Goal: Information Seeking & Learning: Learn about a topic

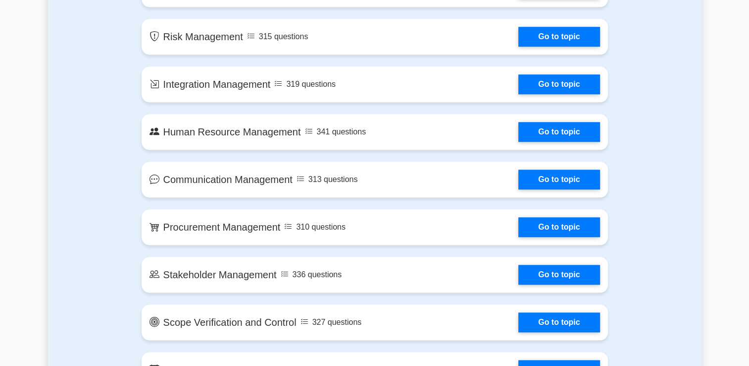
scroll to position [793, 0]
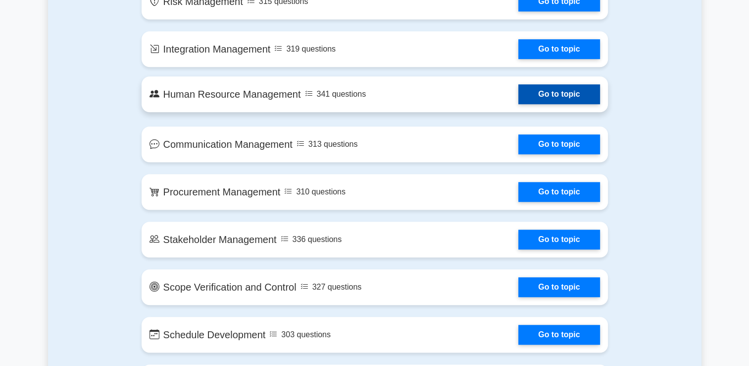
click at [542, 100] on link "Go to topic" at bounding box center [559, 94] width 81 height 20
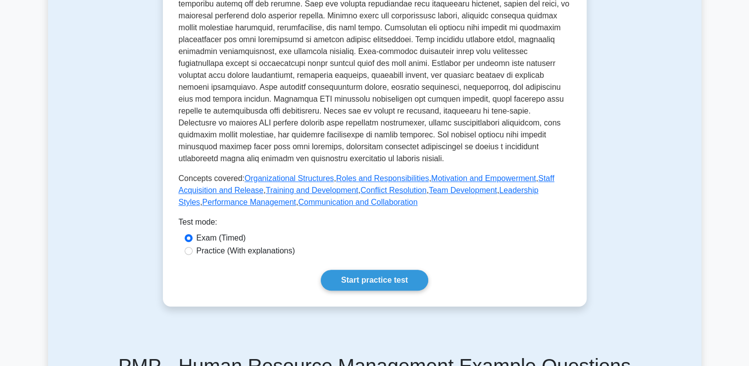
scroll to position [469, 0]
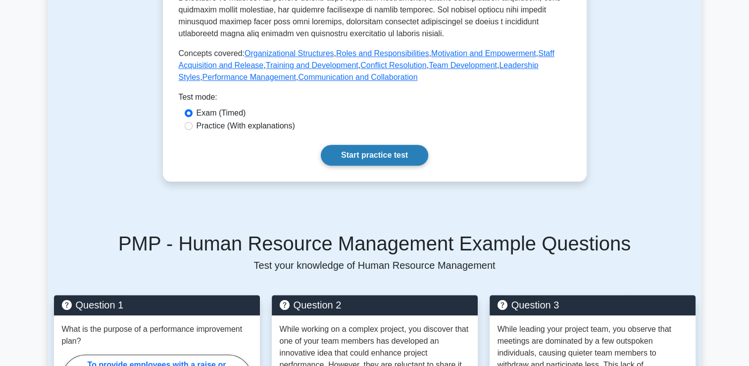
click at [392, 147] on link "Start practice test" at bounding box center [374, 155] width 107 height 21
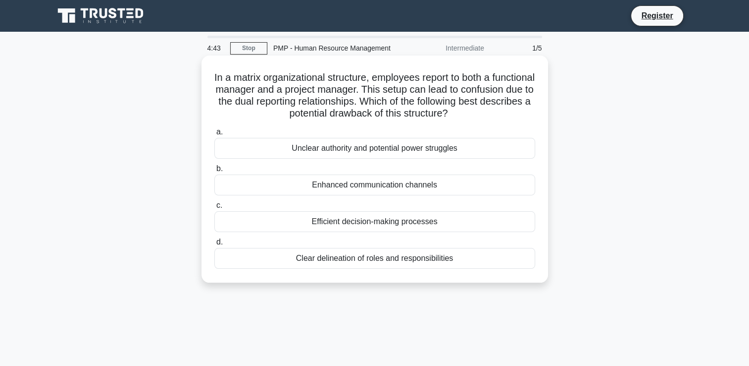
click at [390, 148] on div "Unclear authority and potential power struggles" at bounding box center [374, 148] width 321 height 21
click at [214, 135] on input "a. Unclear authority and potential power struggles" at bounding box center [214, 132] width 0 height 6
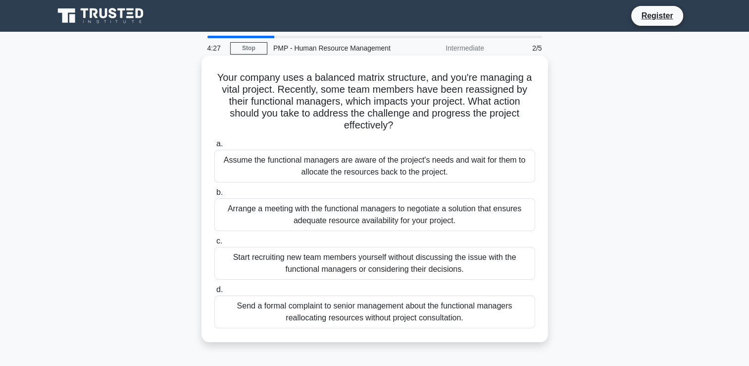
click at [362, 224] on div "Arrange a meeting with the functional managers to negotiate a solution that ens…" at bounding box center [374, 214] width 321 height 33
click at [214, 196] on input "b. Arrange a meeting with the functional managers to negotiate a solution that …" at bounding box center [214, 192] width 0 height 6
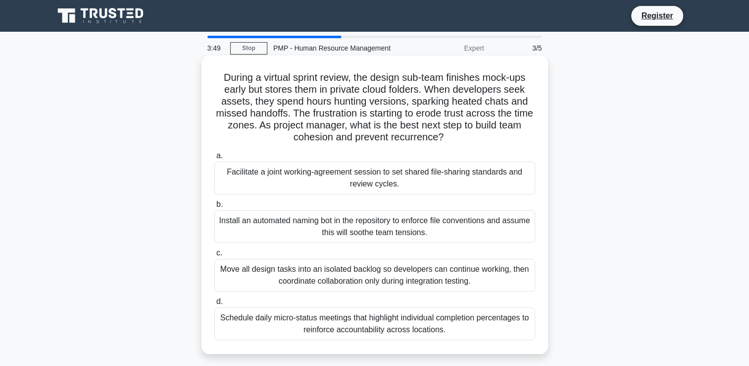
click at [377, 187] on div "Facilitate a joint working-agreement session to set shared file-sharing standar…" at bounding box center [374, 177] width 321 height 33
click at [214, 159] on input "a. Facilitate a joint working-agreement session to set shared file-sharing stan…" at bounding box center [214, 156] width 0 height 6
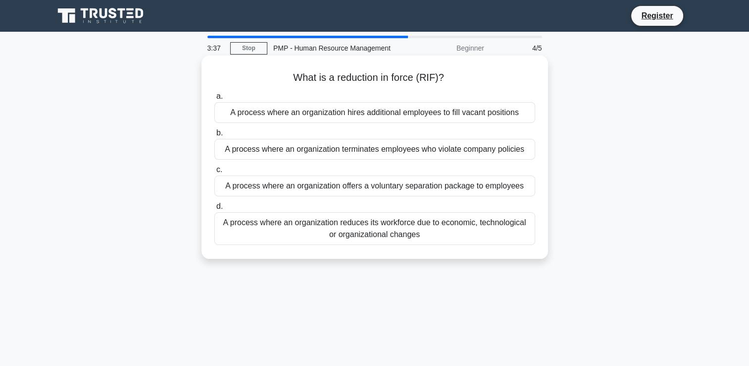
click at [367, 227] on div "A process where an organization reduces its workforce due to economic, technolo…" at bounding box center [374, 228] width 321 height 33
click at [214, 210] on input "d. A process where an organization reduces its workforce due to economic, techn…" at bounding box center [214, 206] width 0 height 6
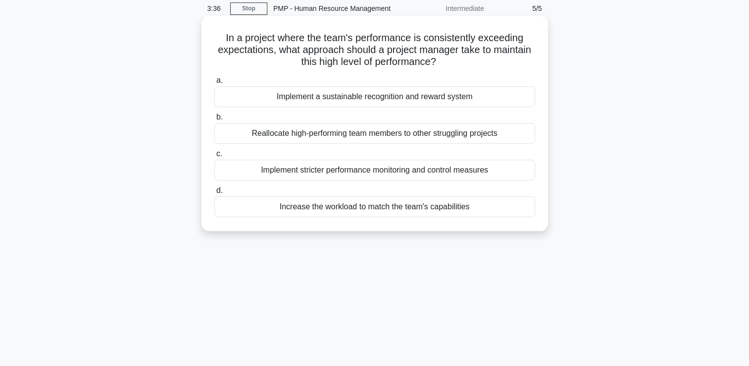
scroll to position [40, 0]
click at [413, 103] on div "Implement a sustainable recognition and reward system" at bounding box center [374, 96] width 321 height 21
click at [214, 84] on input "a. Implement a sustainable recognition and reward system" at bounding box center [214, 80] width 0 height 6
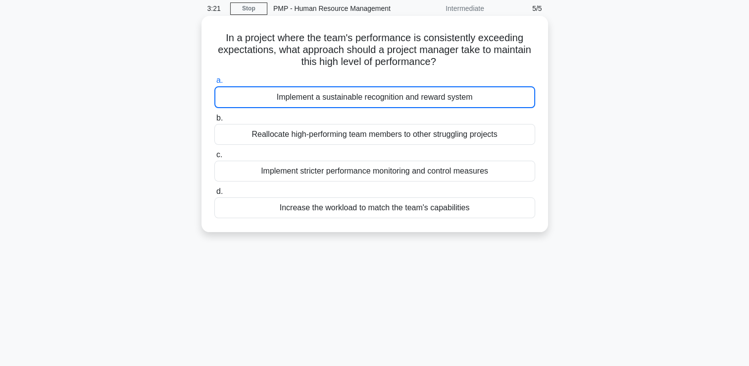
click at [413, 103] on div "Implement a sustainable recognition and reward system" at bounding box center [374, 97] width 321 height 22
click at [214, 84] on input "a. Implement a sustainable recognition and reward system" at bounding box center [214, 80] width 0 height 6
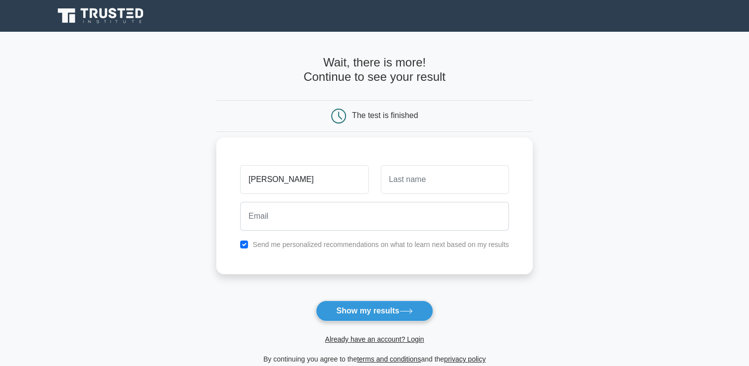
type input "[PERSON_NAME]"
type input "WAMBUI"
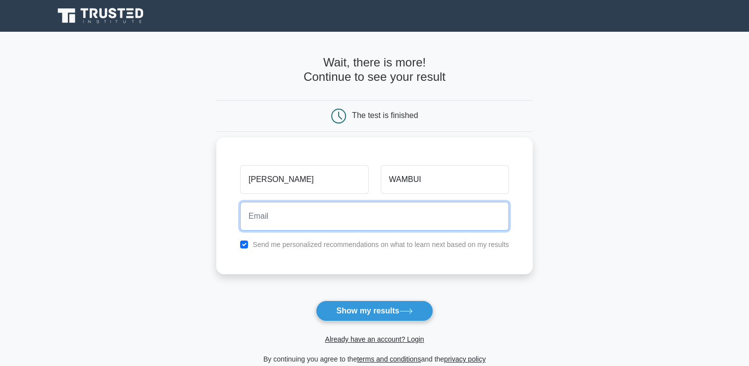
type input "[EMAIL_ADDRESS][DOMAIN_NAME]"
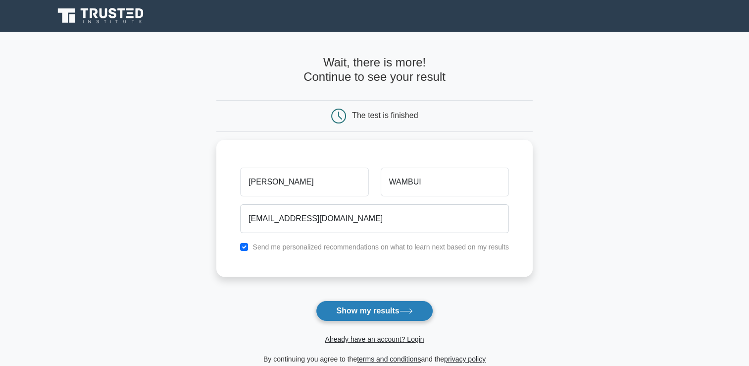
click at [362, 309] on button "Show my results" at bounding box center [374, 310] width 117 height 21
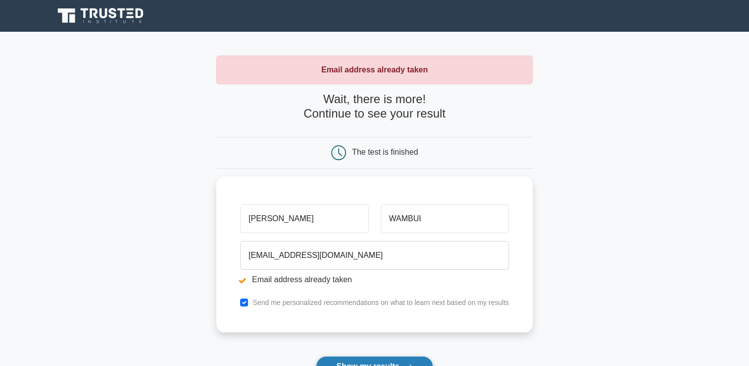
click at [382, 362] on button "Show my results" at bounding box center [374, 366] width 117 height 21
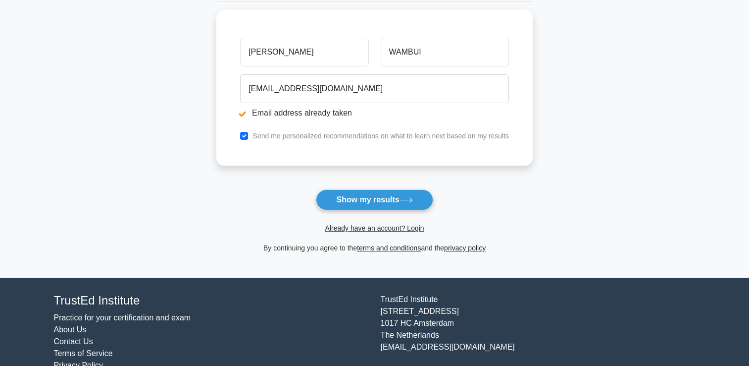
scroll to position [166, 0]
click at [381, 227] on link "Already have an account? Login" at bounding box center [374, 228] width 99 height 8
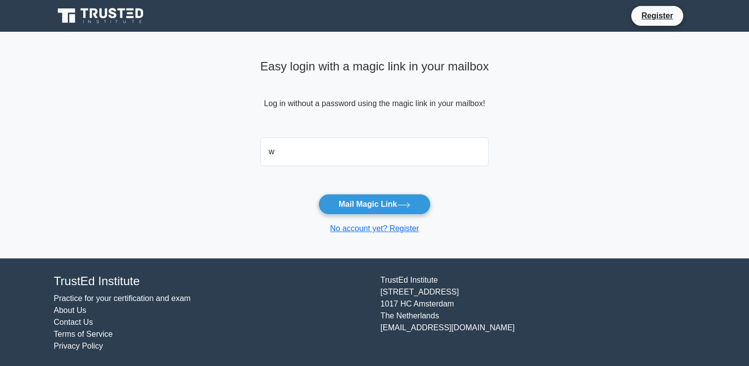
type input "[EMAIL_ADDRESS][DOMAIN_NAME]"
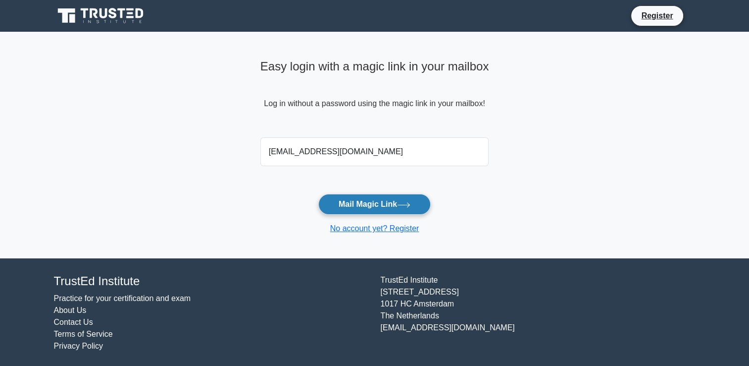
click at [361, 197] on button "Mail Magic Link" at bounding box center [374, 204] width 112 height 21
click at [370, 202] on button "Mail Magic Link" at bounding box center [374, 204] width 112 height 21
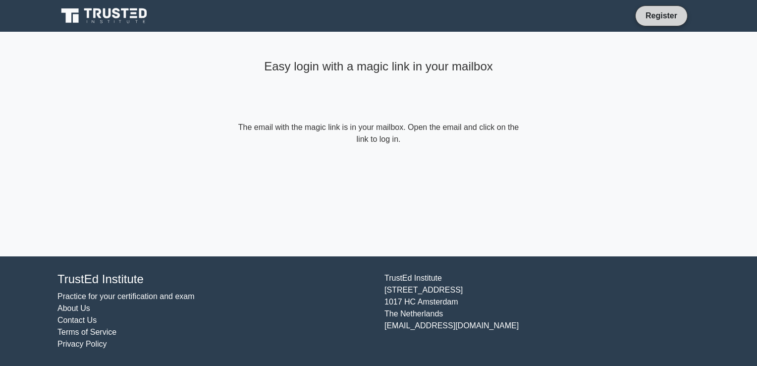
click at [662, 19] on link "Register" at bounding box center [661, 15] width 44 height 12
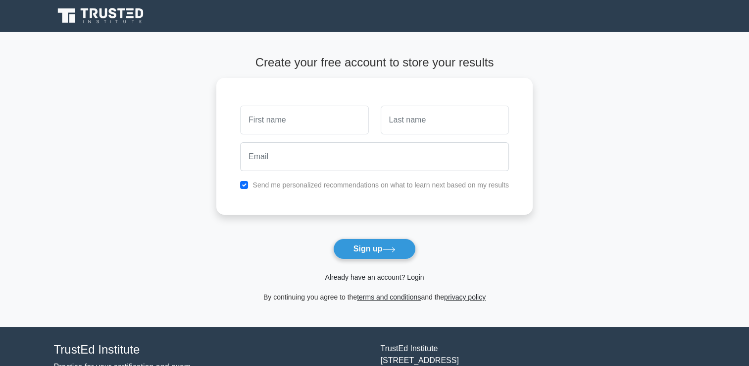
click at [402, 279] on link "Already have an account? Login" at bounding box center [374, 277] width 99 height 8
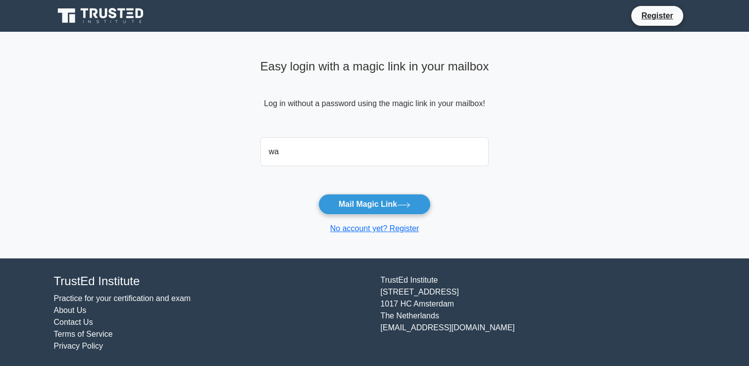
type input "[EMAIL_ADDRESS][DOMAIN_NAME]"
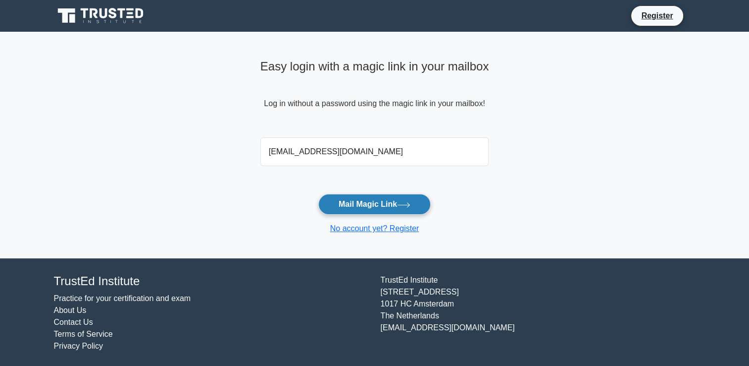
click at [362, 206] on button "Mail Magic Link" at bounding box center [374, 204] width 112 height 21
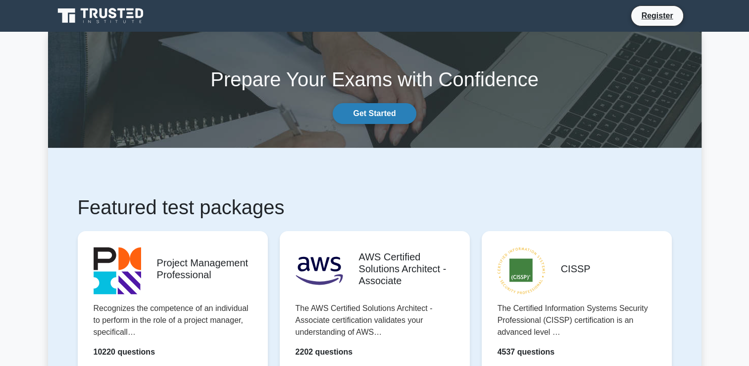
click at [394, 110] on link "Get Started" at bounding box center [374, 113] width 83 height 21
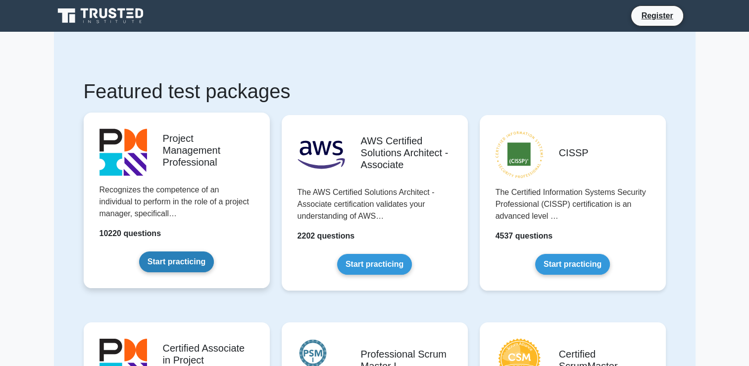
click at [194, 262] on link "Start practicing" at bounding box center [176, 261] width 75 height 21
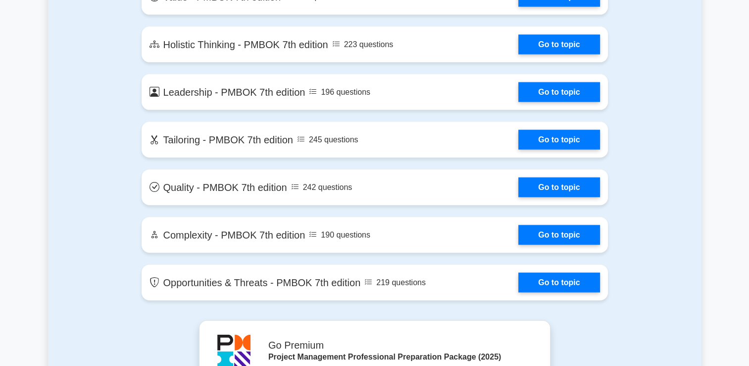
scroll to position [2181, 0]
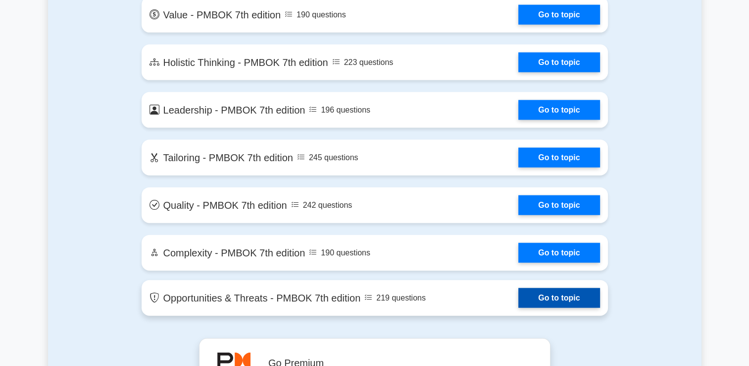
click at [543, 292] on link "Go to topic" at bounding box center [559, 298] width 81 height 20
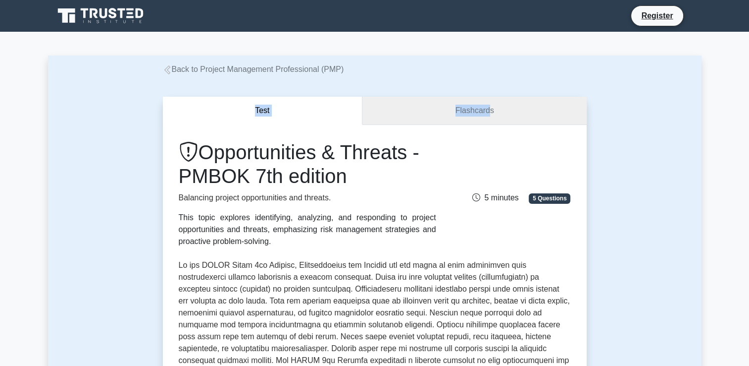
drag, startPoint x: 745, startPoint y: 59, endPoint x: 490, endPoint y: 105, distance: 259.8
drag, startPoint x: 490, startPoint y: 105, endPoint x: 465, endPoint y: 114, distance: 26.6
click at [465, 114] on link "Flashcards" at bounding box center [475, 111] width 224 height 28
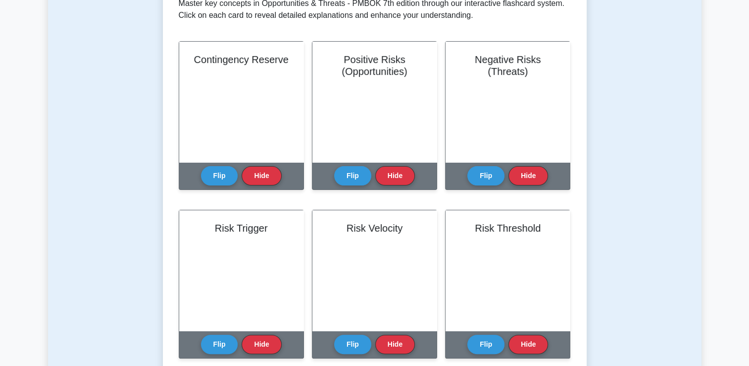
scroll to position [214, 0]
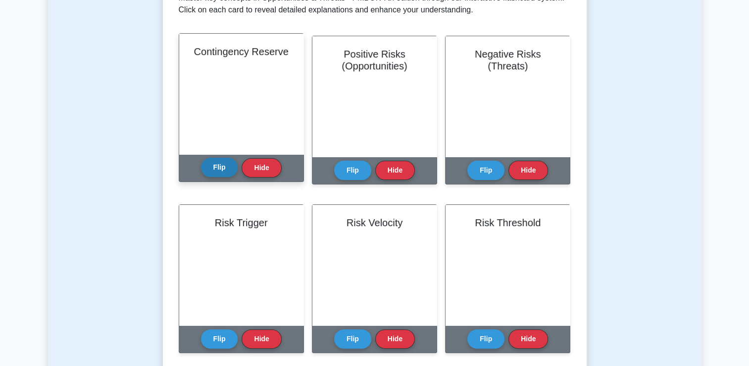
click at [227, 169] on button "Flip" at bounding box center [219, 167] width 37 height 19
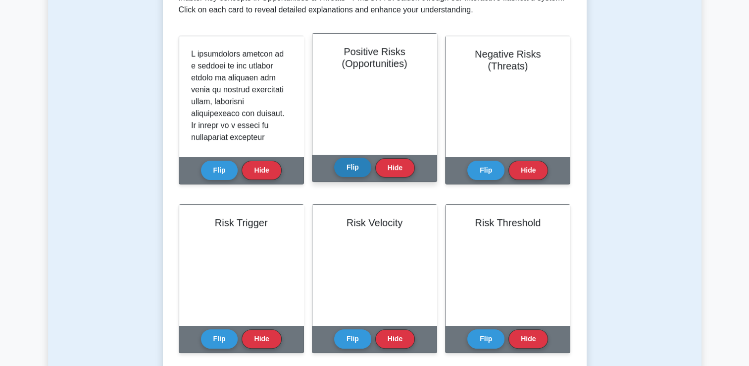
click at [358, 171] on button "Flip" at bounding box center [352, 167] width 37 height 19
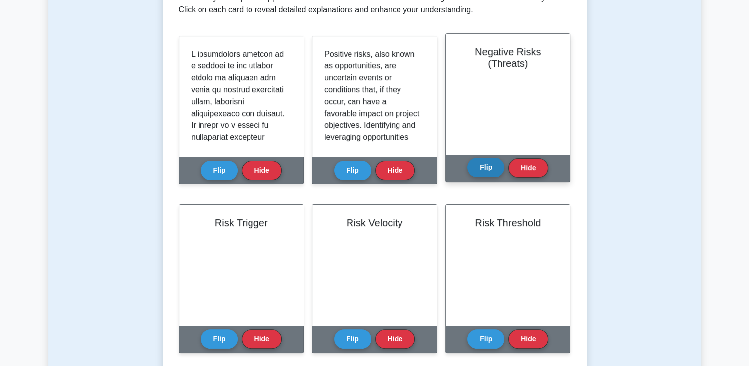
click at [496, 174] on button "Flip" at bounding box center [486, 167] width 37 height 19
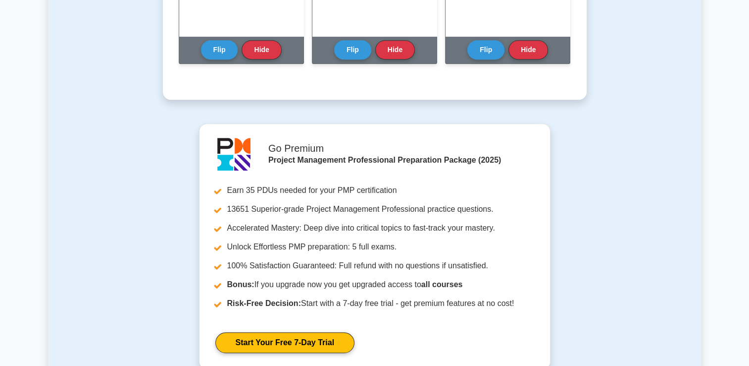
scroll to position [945, 0]
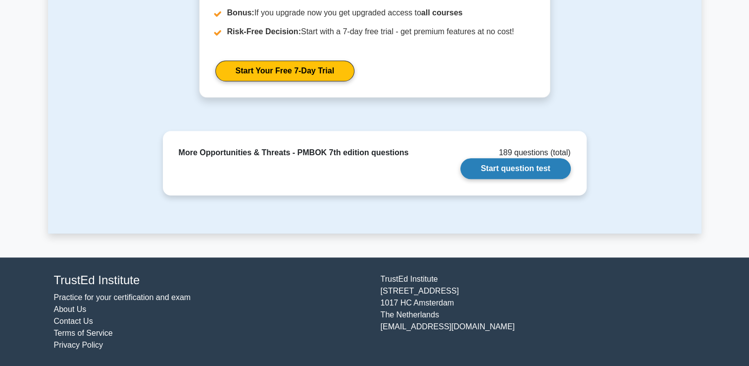
click at [553, 172] on link "Start question test" at bounding box center [516, 168] width 110 height 21
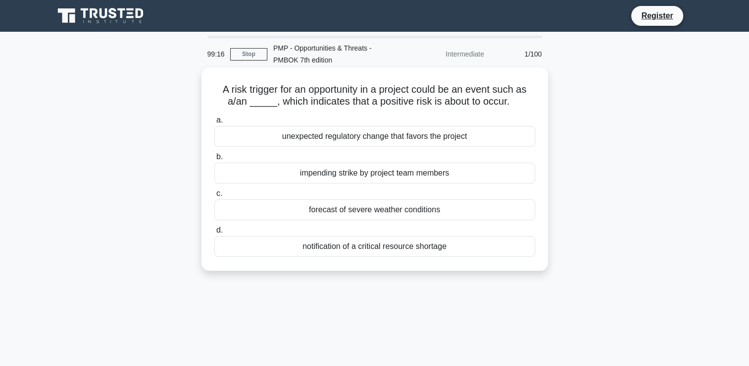
click at [406, 140] on div "unexpected regulatory change that favors the project" at bounding box center [374, 136] width 321 height 21
click at [214, 123] on input "a. unexpected regulatory change that favors the project" at bounding box center [214, 120] width 0 height 6
